Goal: Task Accomplishment & Management: Manage account settings

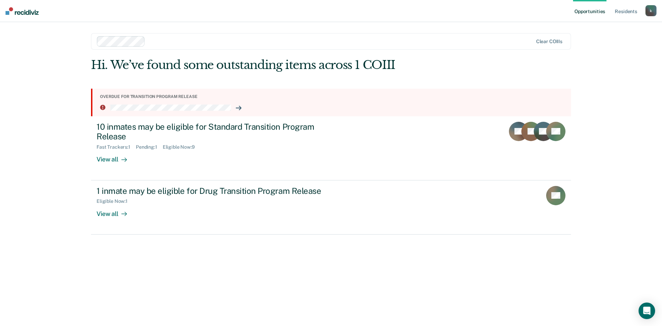
click at [43, 117] on div "Opportunities Resident s [PERSON_NAME][EMAIL_ADDRESS][DOMAIN_NAME] k Profile Ho…" at bounding box center [331, 163] width 662 height 326
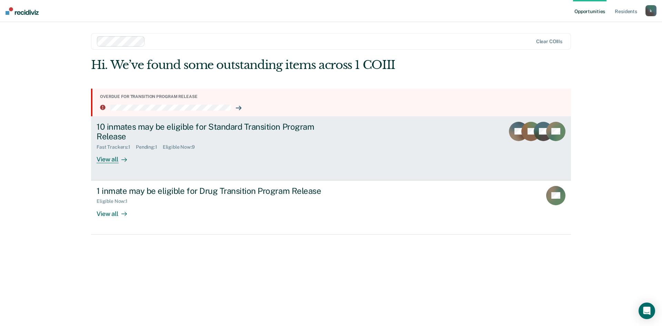
click at [188, 133] on div "10 inmates may be eligible for Standard Transition Program Release" at bounding box center [217, 132] width 242 height 20
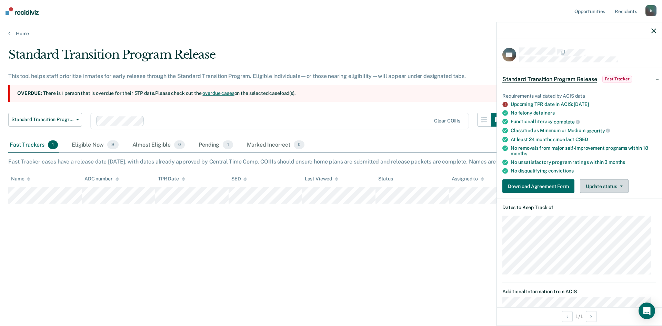
click at [612, 188] on button "Update status" at bounding box center [604, 186] width 49 height 14
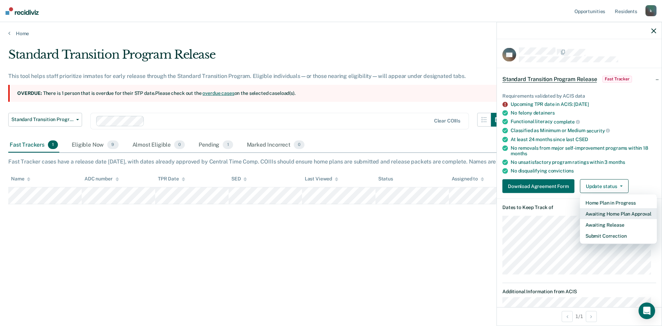
click at [607, 211] on button "Awaiting Home Plan Approval" at bounding box center [618, 213] width 77 height 11
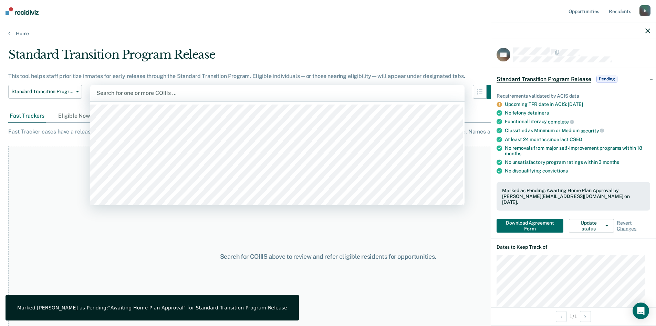
click at [156, 90] on div at bounding box center [277, 93] width 362 height 8
type input "mc"
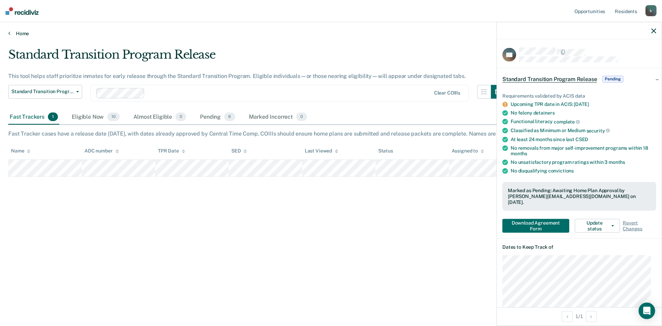
click at [21, 32] on link "Home" at bounding box center [330, 33] width 645 height 6
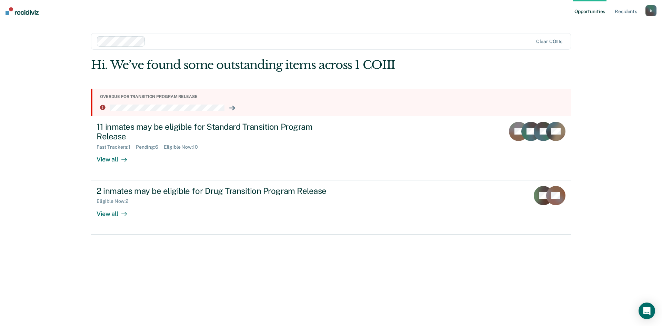
click at [497, 11] on nav "Opportunities Resident s [PERSON_NAME][EMAIL_ADDRESS][DOMAIN_NAME] k Profile Ho…" at bounding box center [331, 11] width 662 height 22
click at [40, 129] on div "Opportunities Resident s [PERSON_NAME][EMAIL_ADDRESS][DOMAIN_NAME] k Profile Ho…" at bounding box center [331, 163] width 662 height 326
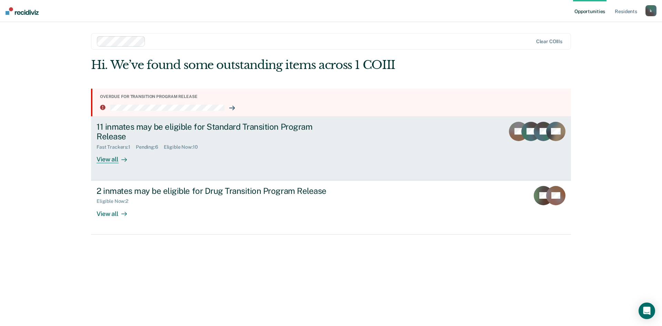
click at [166, 127] on div "11 inmates may be eligible for Standard Transition Program Release" at bounding box center [217, 132] width 242 height 20
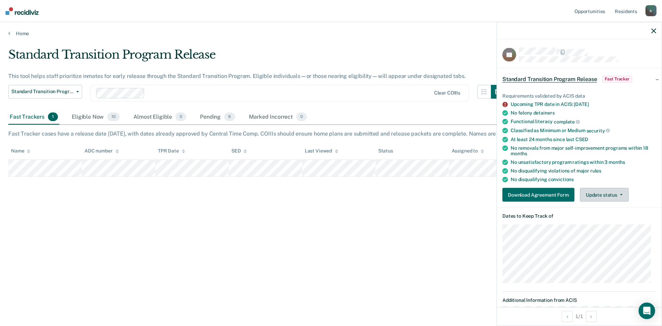
click at [609, 194] on button "Update status" at bounding box center [604, 195] width 49 height 14
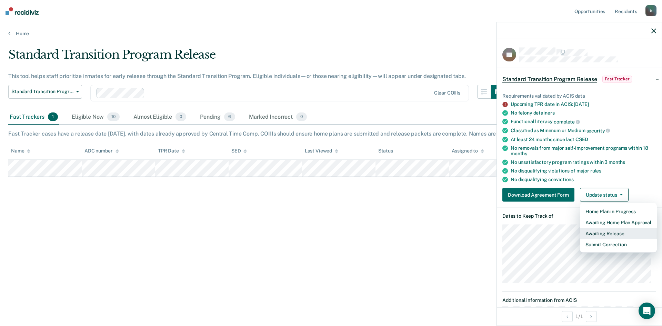
click at [608, 232] on button "Awaiting Release" at bounding box center [618, 233] width 77 height 11
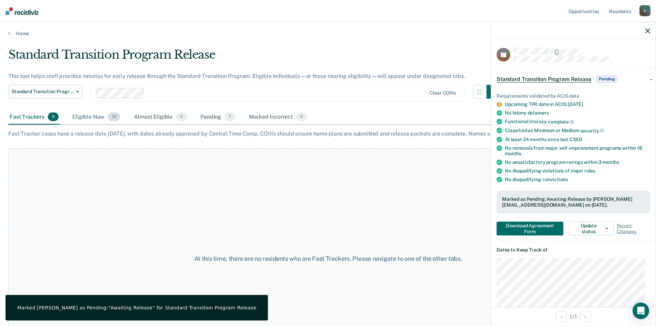
click at [94, 119] on div "Eligible Now 10" at bounding box center [96, 117] width 51 height 15
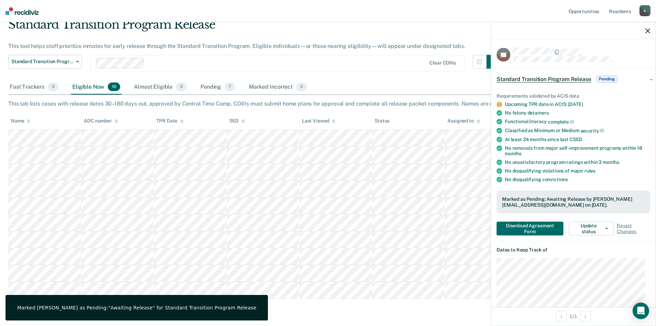
scroll to position [18, 0]
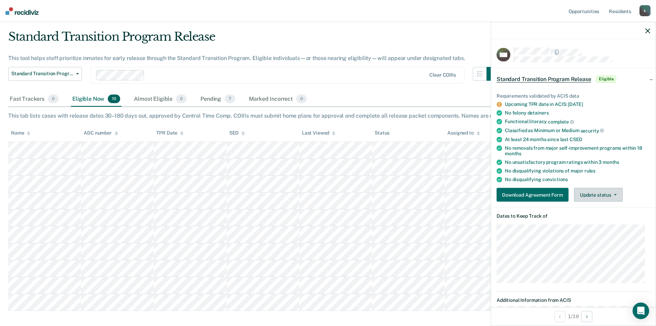
click at [600, 195] on button "Update status" at bounding box center [598, 195] width 49 height 14
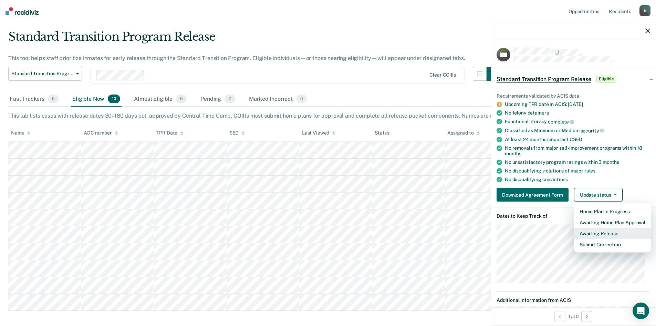
click at [610, 231] on button "Awaiting Release" at bounding box center [612, 233] width 77 height 11
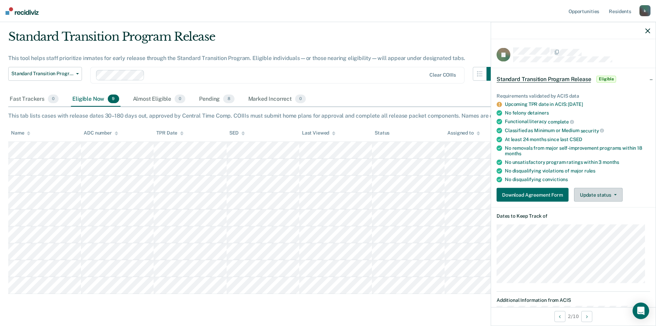
click at [597, 197] on button "Update status" at bounding box center [598, 195] width 49 height 14
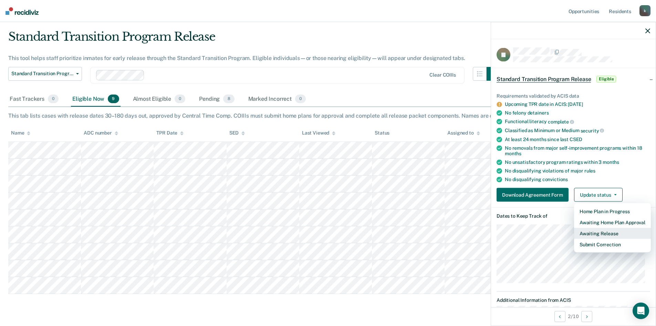
click at [594, 234] on button "Awaiting Release" at bounding box center [612, 233] width 77 height 11
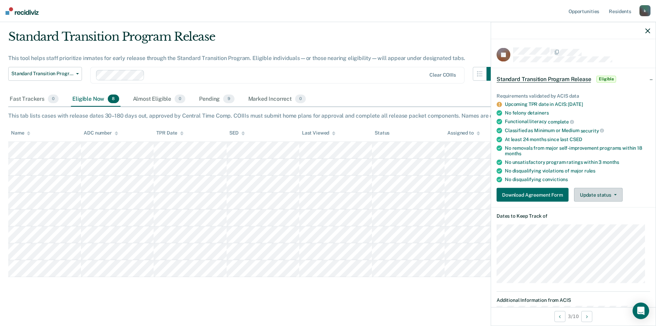
click at [615, 196] on button "Update status" at bounding box center [598, 195] width 49 height 14
click at [594, 191] on button "Update status" at bounding box center [598, 195] width 49 height 14
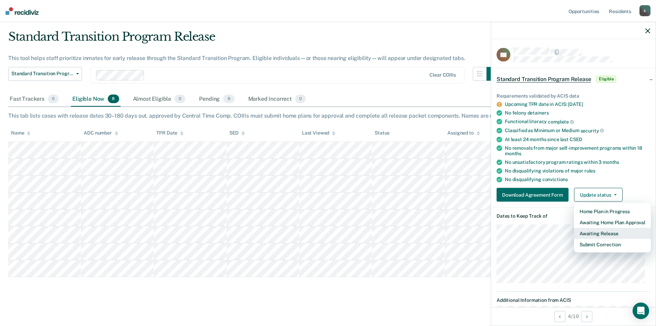
click at [589, 229] on button "Awaiting Release" at bounding box center [612, 233] width 77 height 11
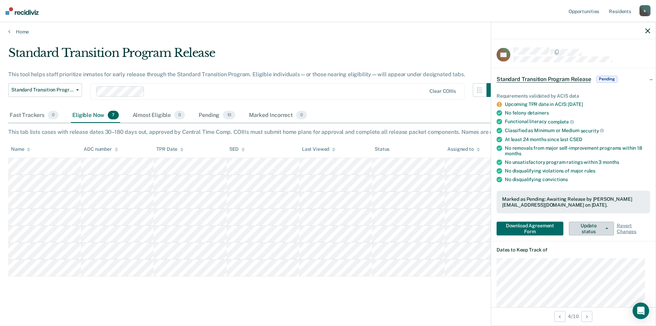
scroll to position [2, 0]
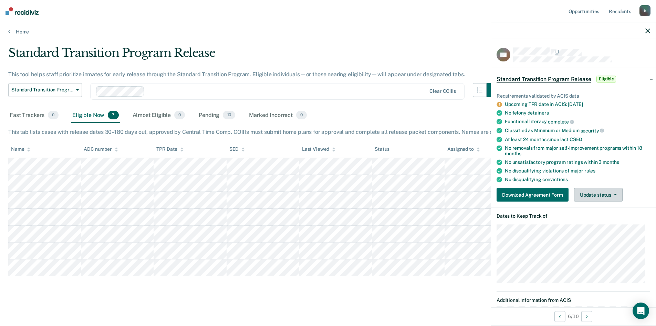
click at [605, 194] on button "Update status" at bounding box center [598, 195] width 49 height 14
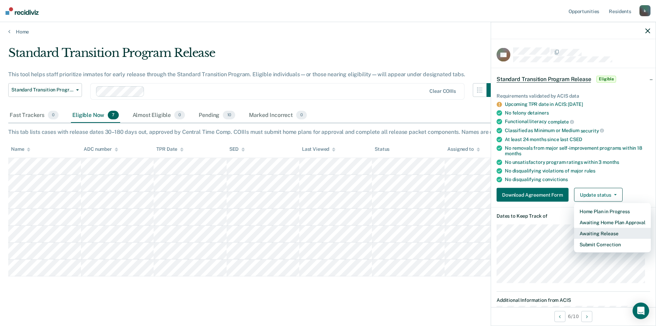
click at [606, 233] on button "Awaiting Release" at bounding box center [612, 233] width 77 height 11
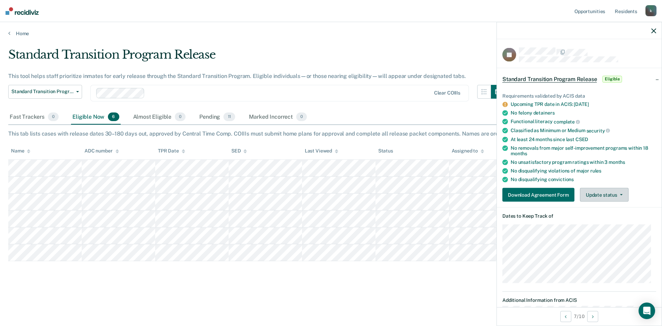
click at [610, 193] on button "Update status" at bounding box center [604, 195] width 49 height 14
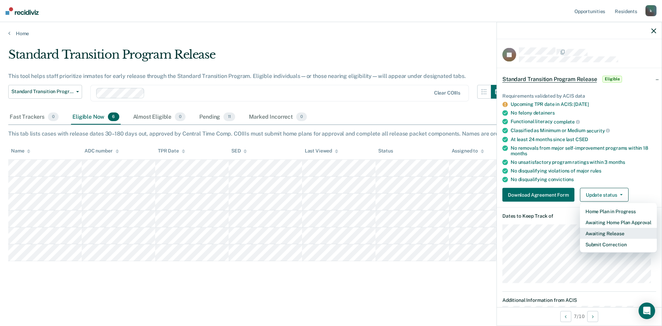
click at [603, 234] on button "Awaiting Release" at bounding box center [618, 233] width 77 height 11
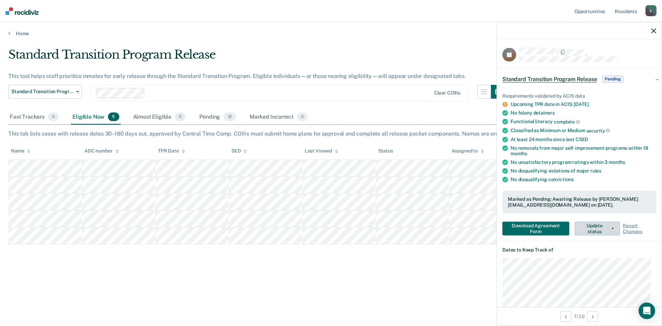
click at [613, 230] on button "Update status" at bounding box center [596, 228] width 45 height 14
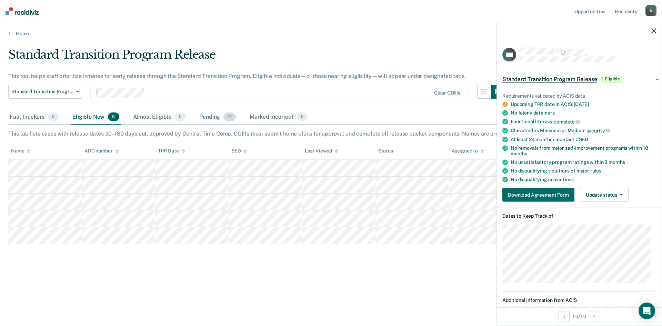
click at [207, 117] on div "Pending 12" at bounding box center [217, 117] width 39 height 15
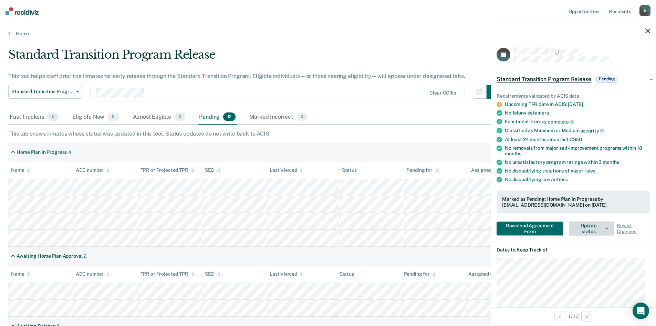
click at [605, 228] on button "Update status" at bounding box center [591, 228] width 45 height 14
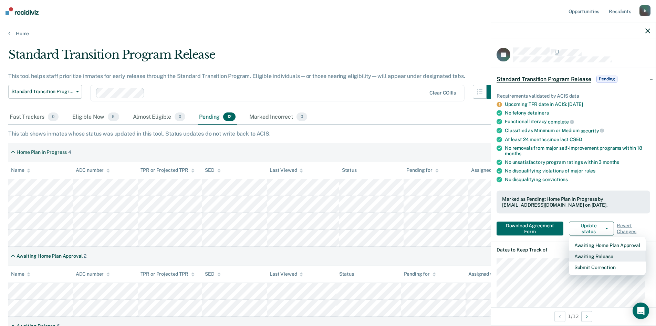
click at [600, 254] on button "Awaiting Release" at bounding box center [607, 255] width 77 height 11
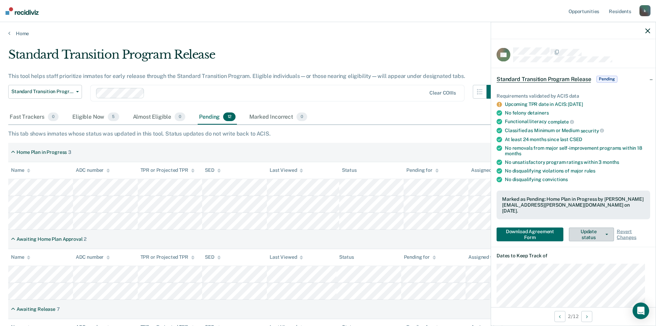
click at [602, 228] on button "Update status" at bounding box center [591, 234] width 45 height 14
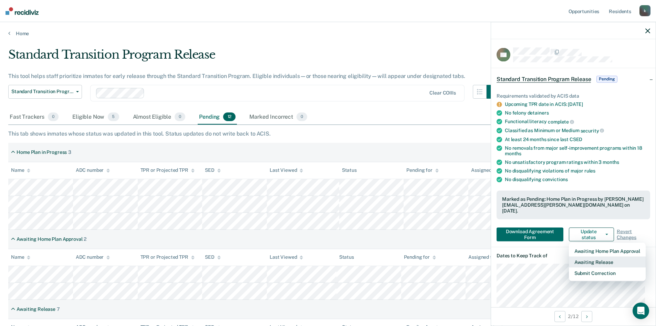
click at [590, 256] on button "Awaiting Release" at bounding box center [607, 261] width 77 height 11
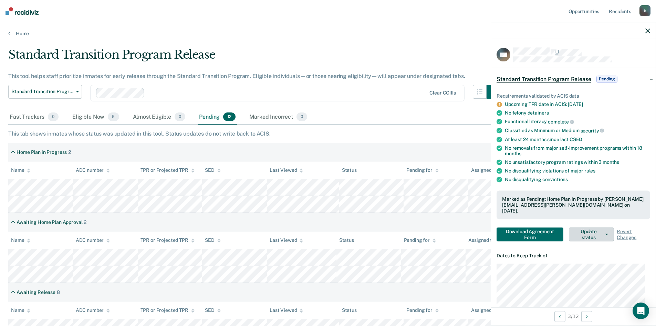
click at [602, 228] on button "Update status" at bounding box center [591, 234] width 45 height 14
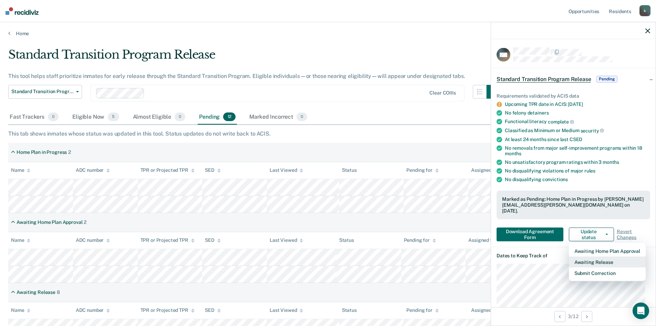
click at [598, 256] on button "Awaiting Release" at bounding box center [607, 261] width 77 height 11
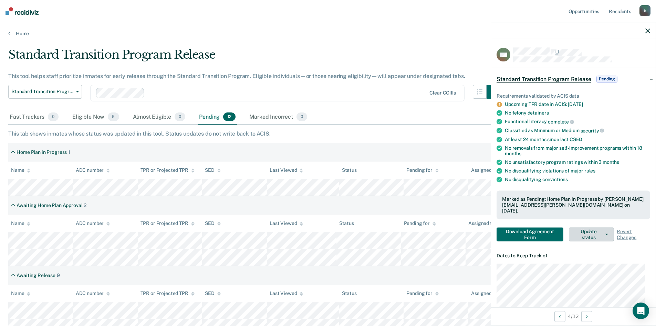
click at [603, 230] on button "Update status" at bounding box center [591, 234] width 45 height 14
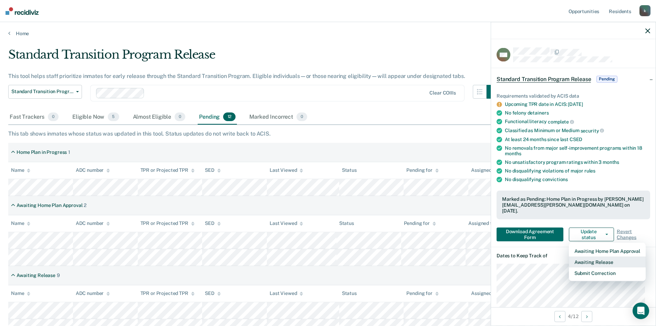
click at [599, 256] on button "Awaiting Release" at bounding box center [607, 261] width 77 height 11
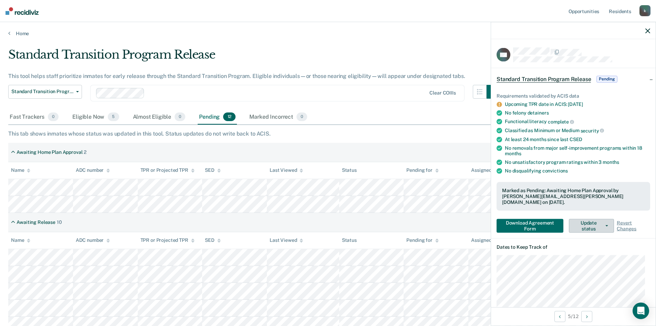
click at [599, 219] on button "Update status" at bounding box center [591, 225] width 45 height 14
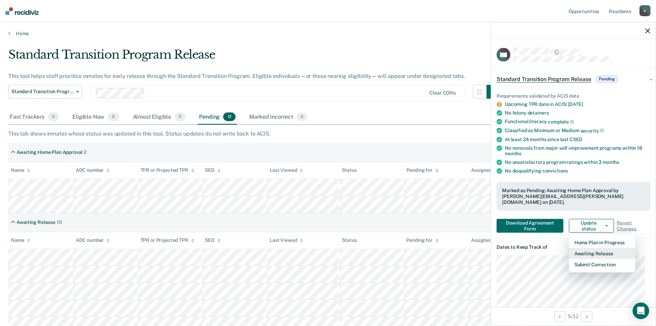
click at [595, 247] on button "Awaiting Release" at bounding box center [602, 252] width 66 height 11
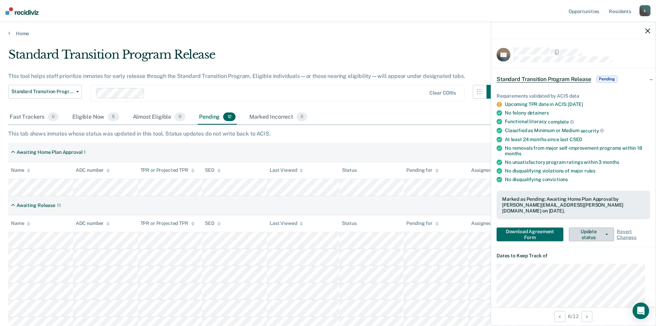
click at [598, 228] on button "Update status" at bounding box center [591, 234] width 45 height 14
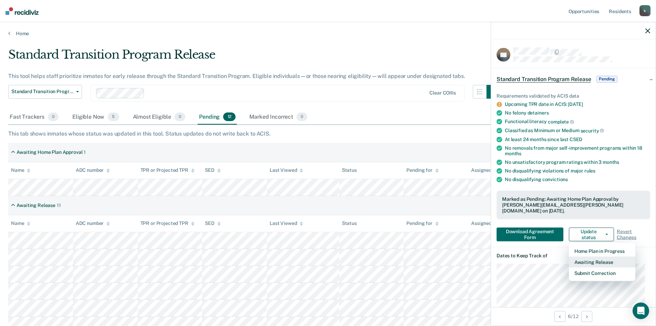
click at [601, 256] on button "Awaiting Release" at bounding box center [602, 261] width 66 height 11
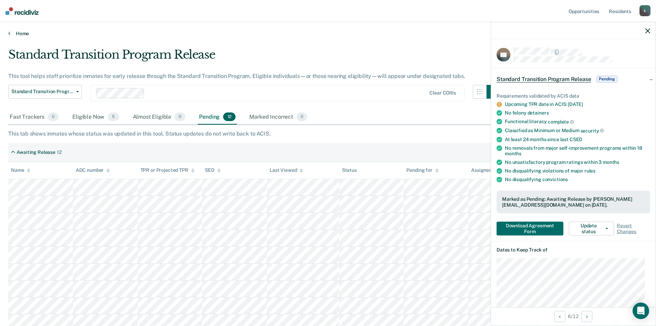
click at [17, 32] on link "Home" at bounding box center [328, 33] width 640 height 6
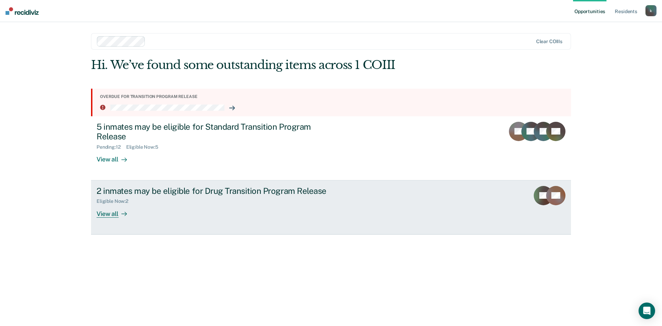
click at [195, 203] on div "Eligible Now : 2" at bounding box center [217, 199] width 242 height 9
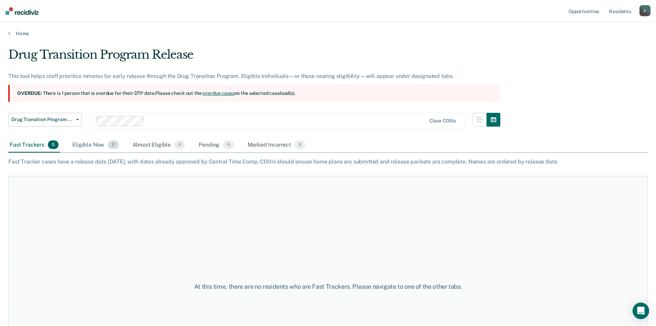
click at [85, 146] on div "Eligible Now 2" at bounding box center [95, 144] width 49 height 15
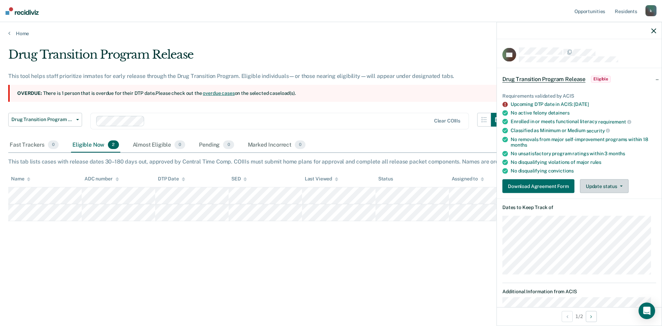
click at [615, 184] on button "Update status" at bounding box center [604, 186] width 49 height 14
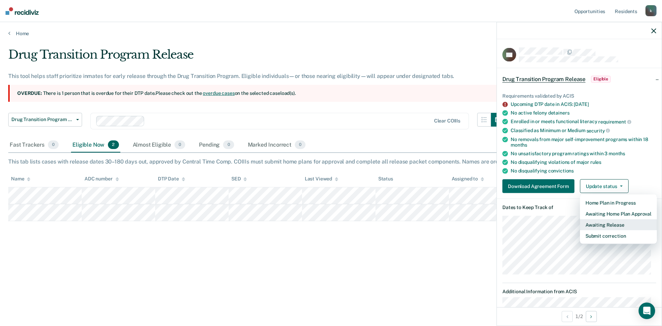
click at [608, 223] on button "Awaiting Release" at bounding box center [618, 224] width 77 height 11
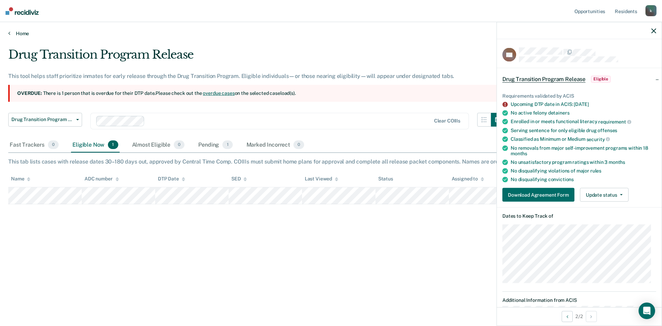
click at [19, 33] on link "Home" at bounding box center [330, 33] width 645 height 6
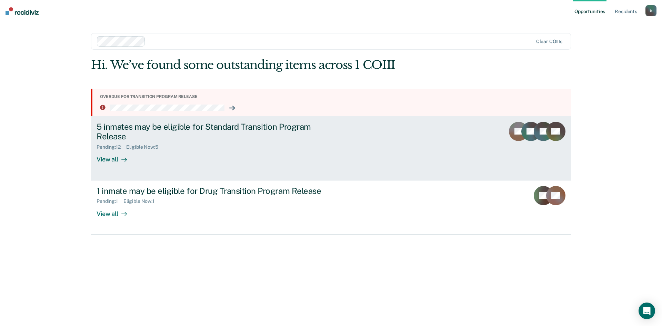
click at [135, 135] on div "5 inmates may be eligible for Standard Transition Program Release" at bounding box center [217, 132] width 242 height 20
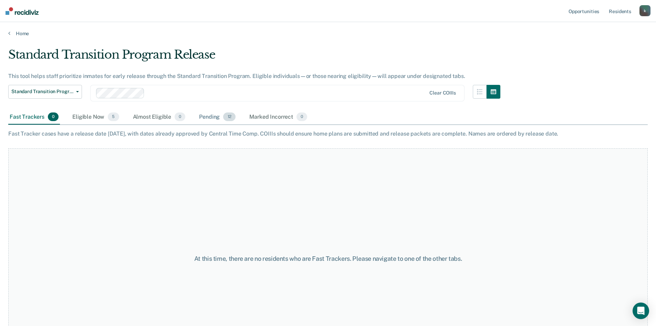
click at [207, 115] on div "Pending 12" at bounding box center [217, 117] width 39 height 15
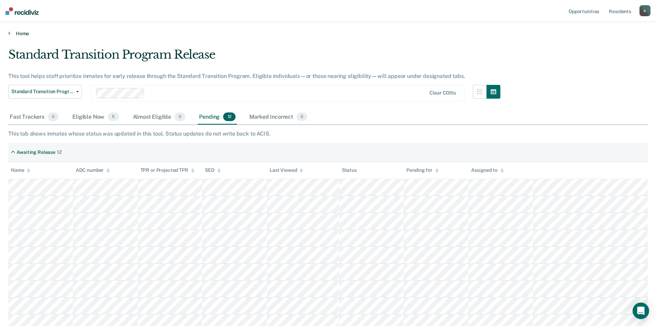
click at [22, 31] on link "Home" at bounding box center [328, 33] width 640 height 6
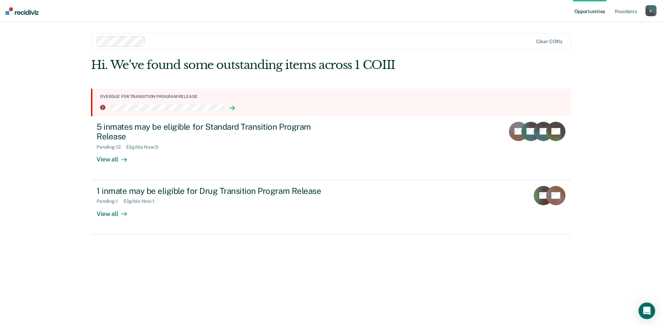
click at [233, 107] on icon at bounding box center [234, 108] width 2 height 4
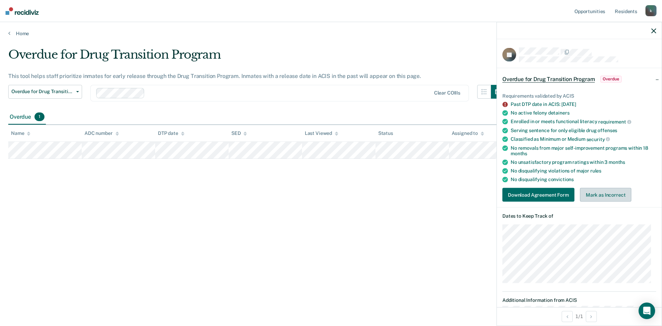
click at [603, 198] on button "Mark as Incorrect" at bounding box center [606, 195] width 52 height 14
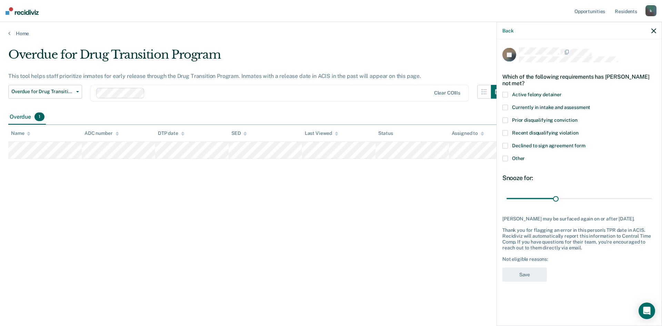
click at [651, 31] on div "Back" at bounding box center [578, 30] width 165 height 17
click at [653, 32] on icon "button" at bounding box center [653, 30] width 5 height 5
